Goal: Information Seeking & Learning: Check status

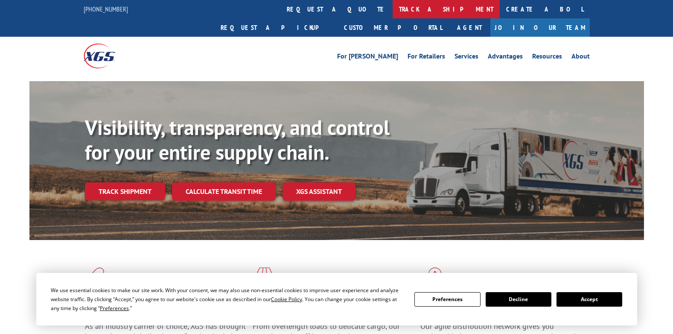
click at [393, 12] on link "track a shipment" at bounding box center [446, 9] width 107 height 18
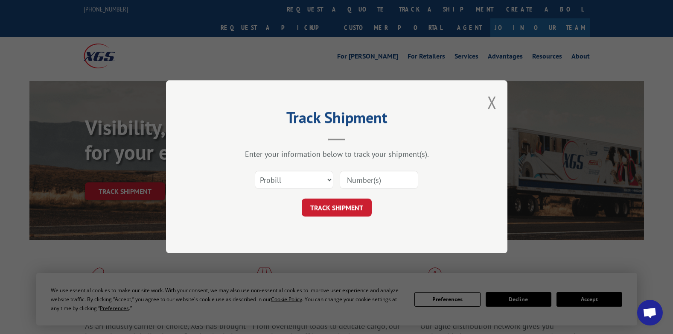
click at [357, 180] on input at bounding box center [379, 180] width 79 height 18
paste input "17635983"
type input "17635983"
drag, startPoint x: 348, startPoint y: 209, endPoint x: 408, endPoint y: 194, distance: 61.5
click at [349, 209] on button "TRACK SHIPMENT" at bounding box center [337, 208] width 70 height 18
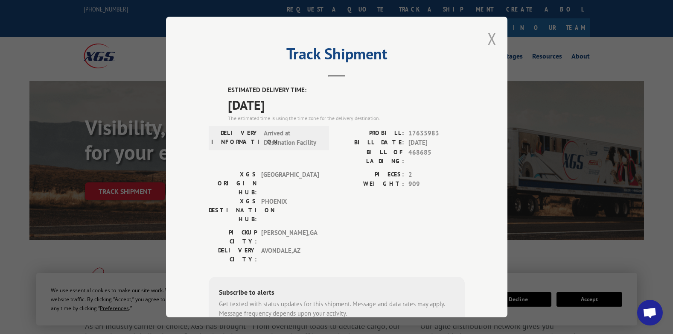
click at [487, 40] on button "Close modal" at bounding box center [491, 38] width 9 height 23
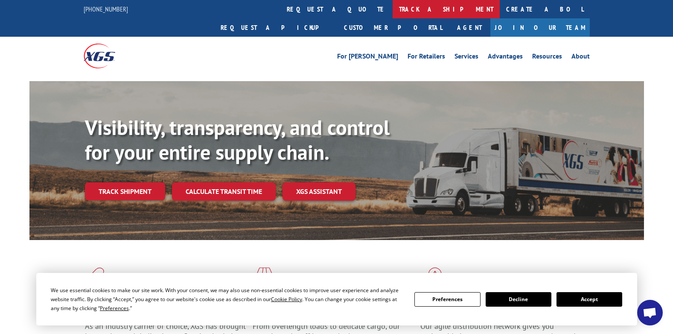
click at [393, 11] on link "track a shipment" at bounding box center [446, 9] width 107 height 18
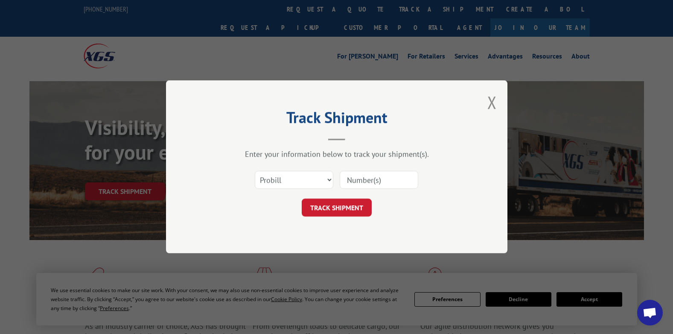
click at [359, 180] on input at bounding box center [379, 180] width 79 height 18
paste input "17666687"
type input "17666687"
click at [351, 208] on button "TRACK SHIPMENT" at bounding box center [337, 208] width 70 height 18
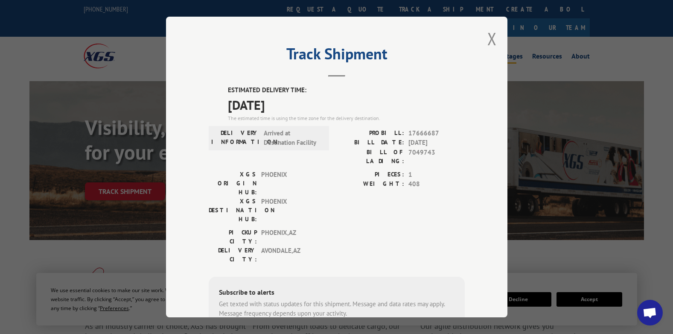
click at [487, 38] on button "Close modal" at bounding box center [491, 38] width 9 height 23
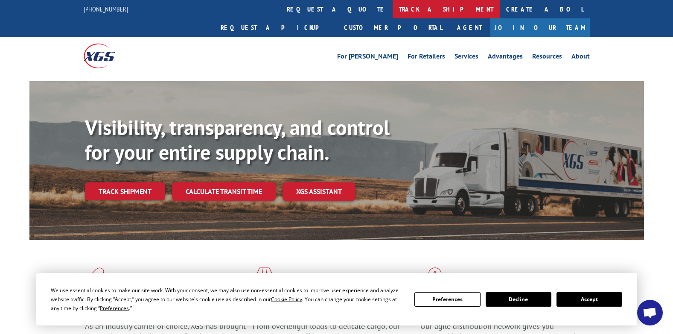
click at [393, 9] on link "track a shipment" at bounding box center [446, 9] width 107 height 18
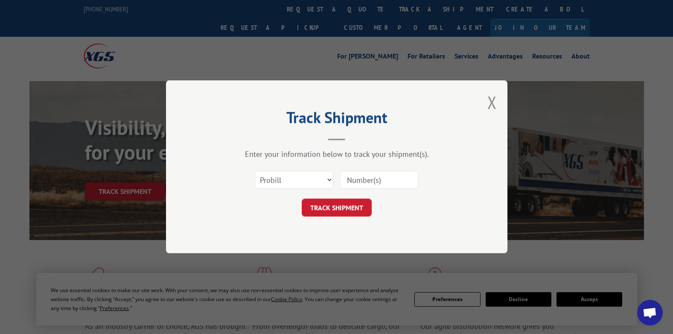
click at [353, 179] on input at bounding box center [379, 180] width 79 height 18
paste input "17666687"
type input "17666687"
click at [343, 209] on button "TRACK SHIPMENT" at bounding box center [337, 208] width 70 height 18
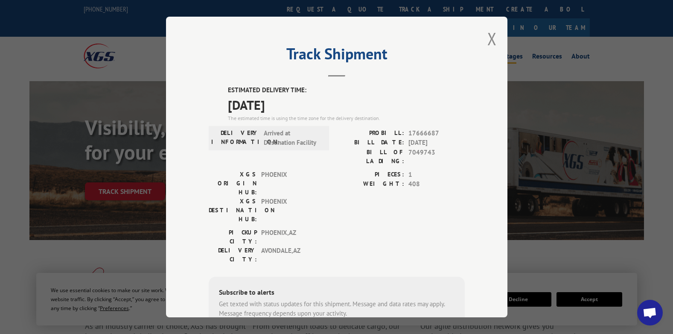
click at [489, 37] on button "Close modal" at bounding box center [491, 38] width 9 height 23
